Goal: Task Accomplishment & Management: Use online tool/utility

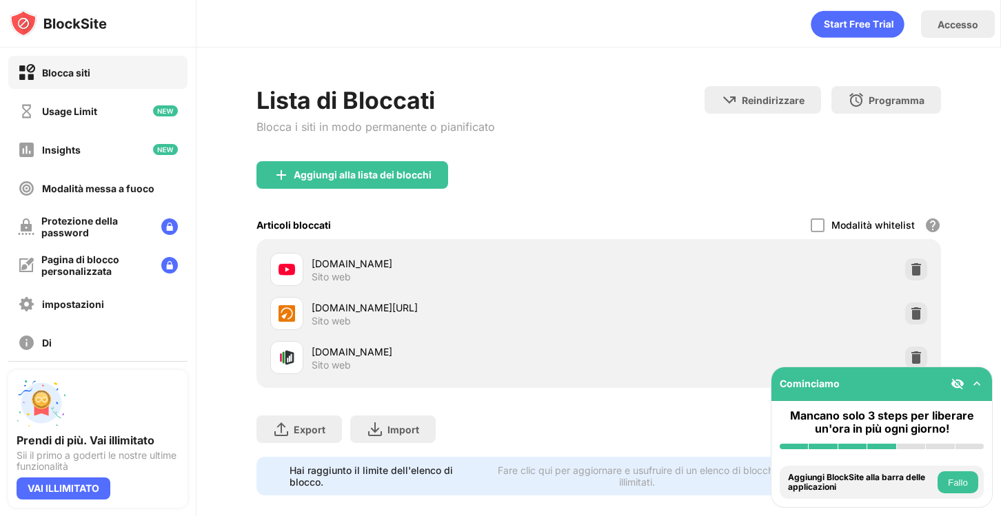
click at [996, 225] on div "Lista di Bloccati Blocca i siti in modo permanente o pianificato Reindirizzare …" at bounding box center [598, 291] width 804 height 487
click at [911, 272] on img at bounding box center [916, 270] width 14 height 14
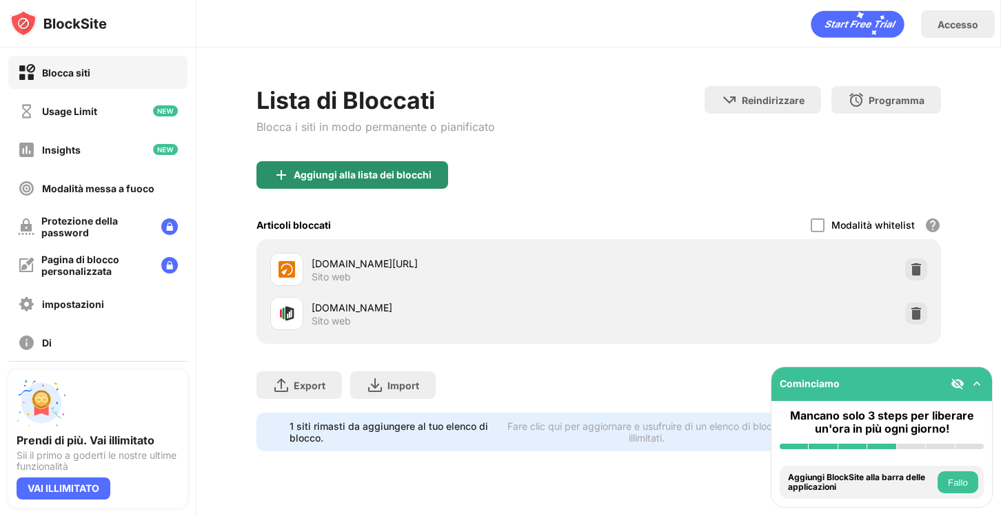
click at [378, 176] on div "Aggiungi alla lista dei blocchi" at bounding box center [363, 175] width 138 height 11
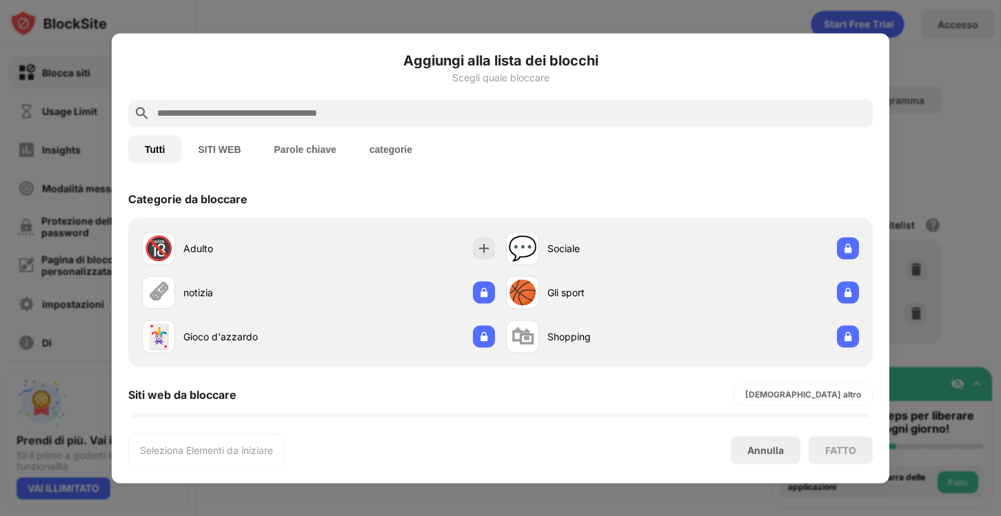
click at [320, 109] on input "text" at bounding box center [511, 113] width 711 height 17
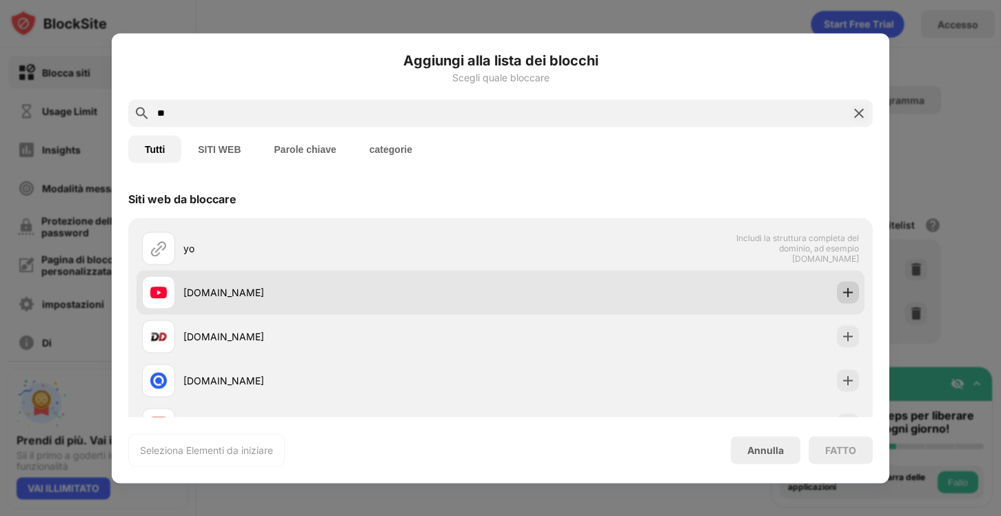
type input "**"
click at [854, 291] on img at bounding box center [848, 292] width 14 height 14
